Goal: Navigation & Orientation: Find specific page/section

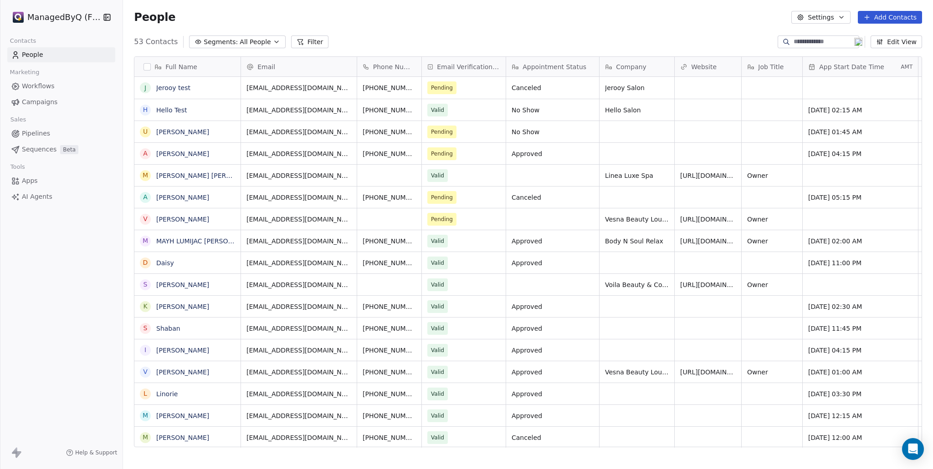
scroll to position [406, 802]
click at [182, 88] on link "Jerooy test" at bounding box center [173, 87] width 34 height 7
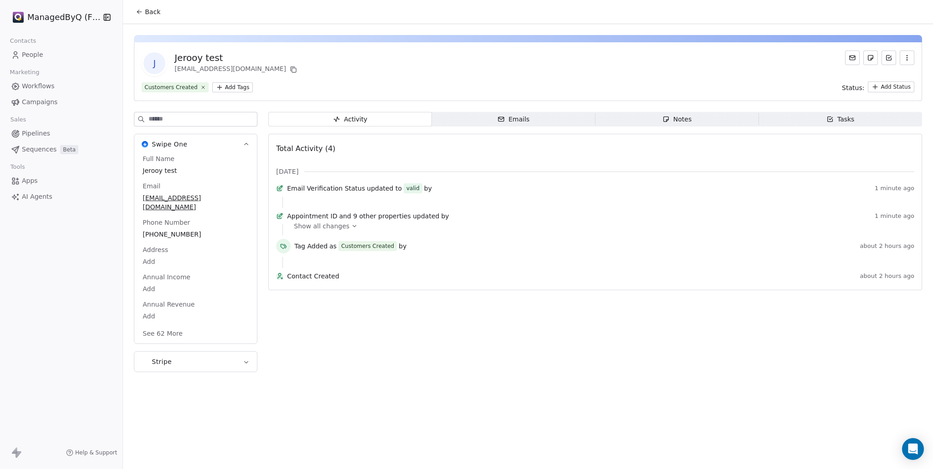
click at [36, 58] on span "People" at bounding box center [32, 55] width 21 height 10
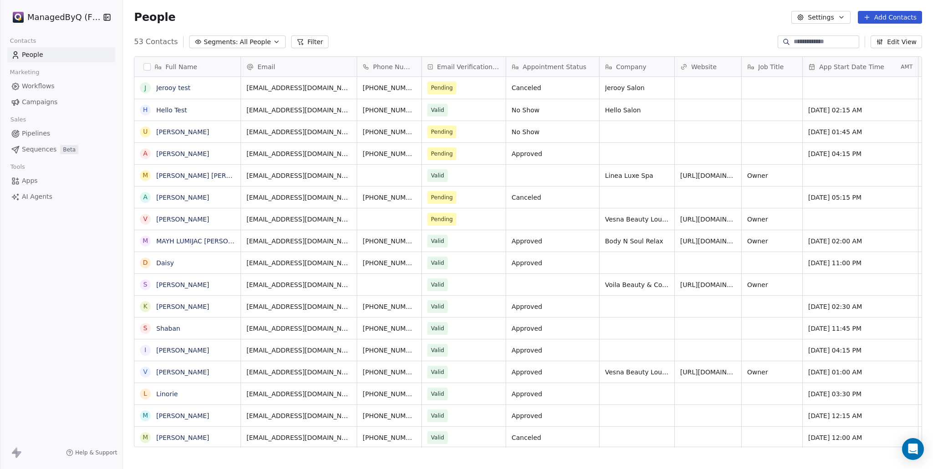
scroll to position [406, 802]
click at [173, 111] on link "Hello Test" at bounding box center [171, 110] width 31 height 7
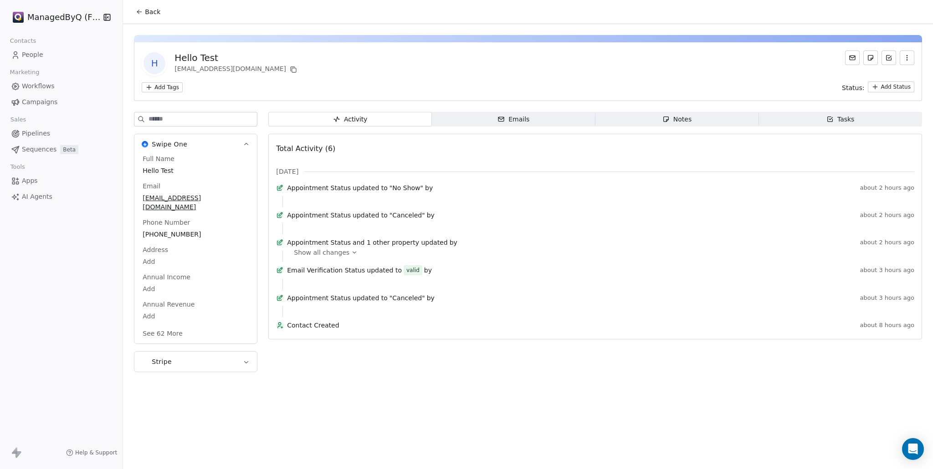
click at [25, 56] on span "People" at bounding box center [32, 55] width 21 height 10
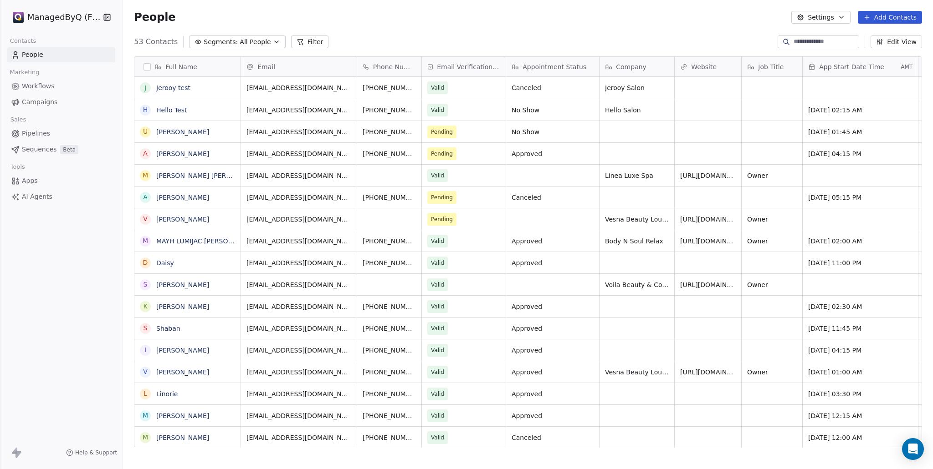
scroll to position [406, 802]
click at [174, 85] on link "Jerooy test" at bounding box center [173, 87] width 34 height 7
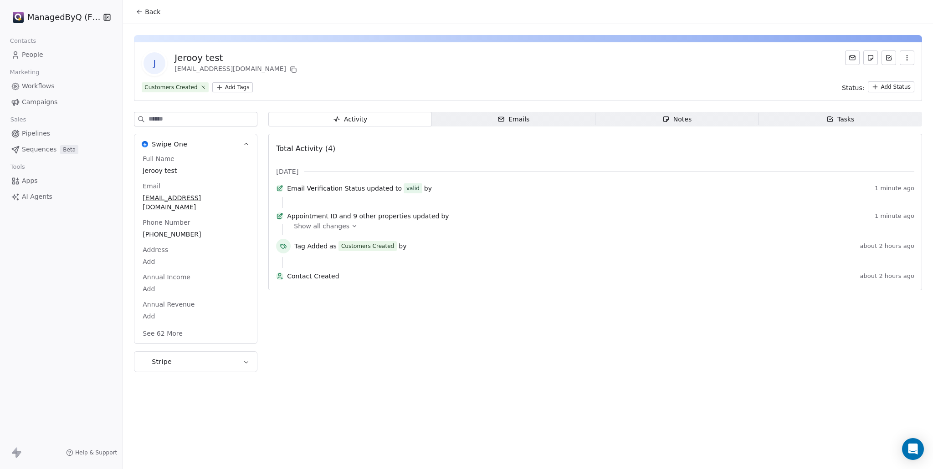
click at [29, 51] on span "People" at bounding box center [32, 55] width 21 height 10
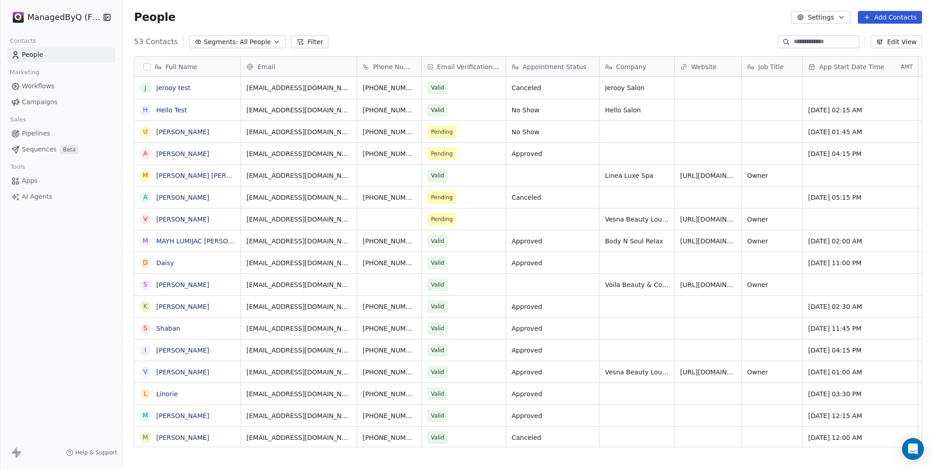
scroll to position [406, 802]
type input "**********"
